Goal: Navigation & Orientation: Find specific page/section

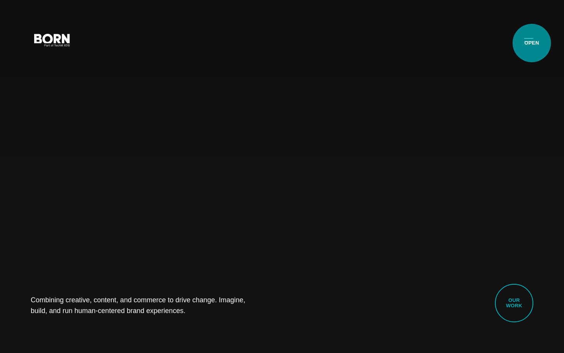
click at [532, 43] on button "Primary Menu" at bounding box center [529, 39] width 18 height 16
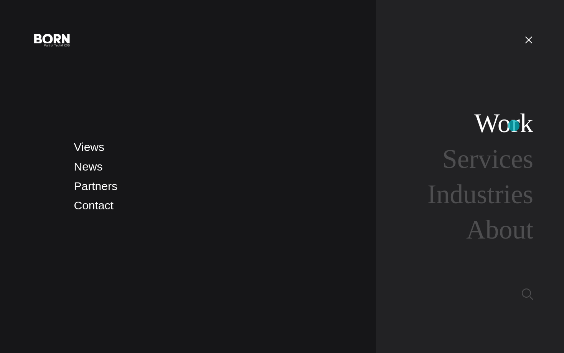
click at [514, 126] on link "Work" at bounding box center [504, 123] width 59 height 30
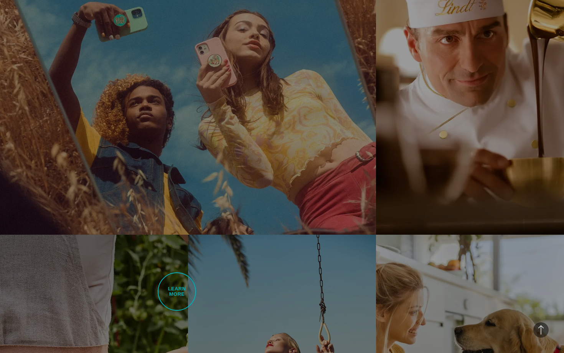
scroll to position [1120, 0]
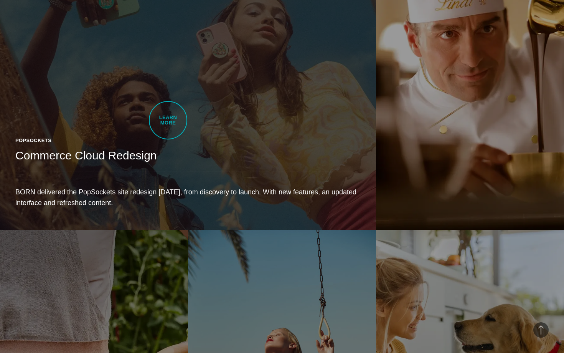
click at [169, 119] on link "PopSockets Commerce Cloud Redesign BORN delivered the PopSockets site redesign …" at bounding box center [188, 82] width 376 height 296
